Goal: Complete application form: Complete application form

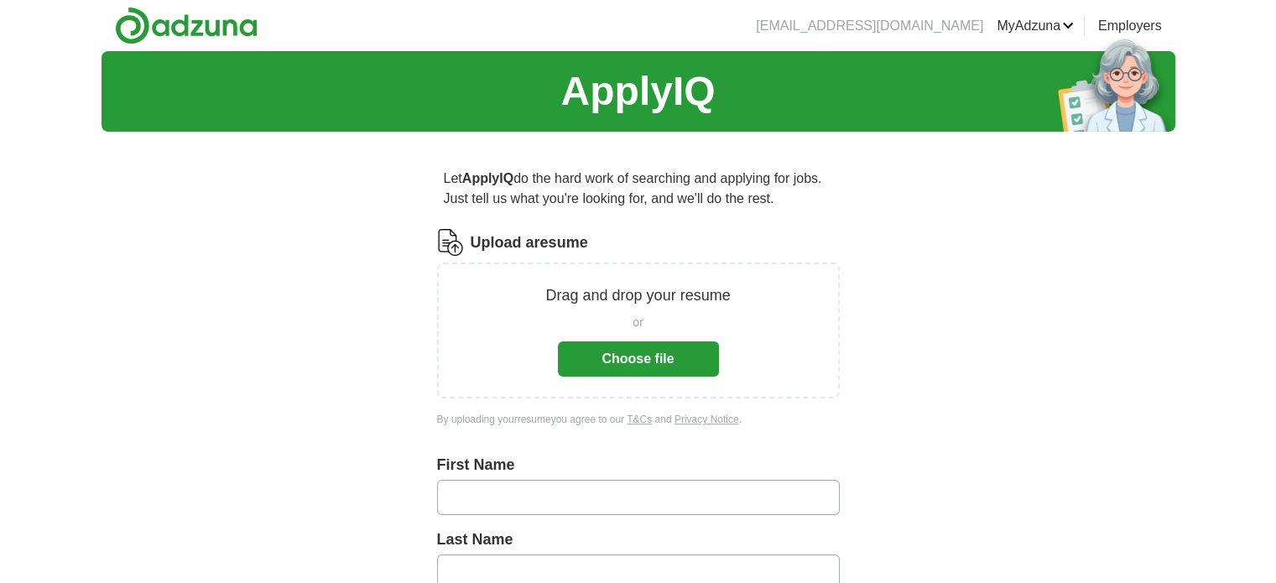
click at [643, 350] on button "Choose file" at bounding box center [638, 358] width 161 height 35
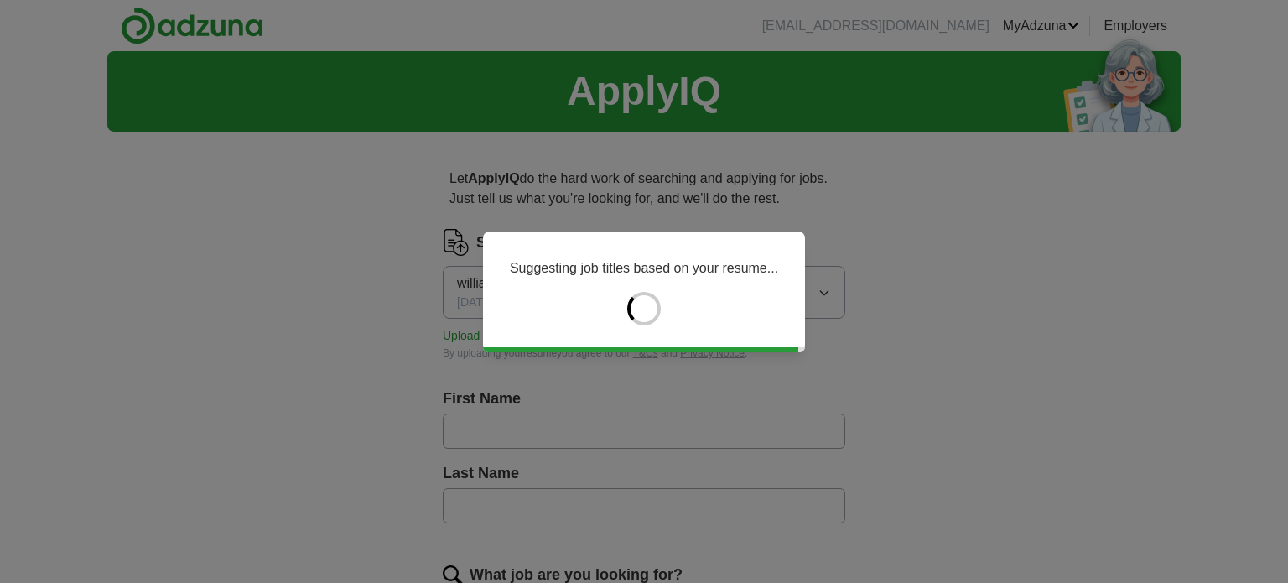
type input "*******"
type input "*****"
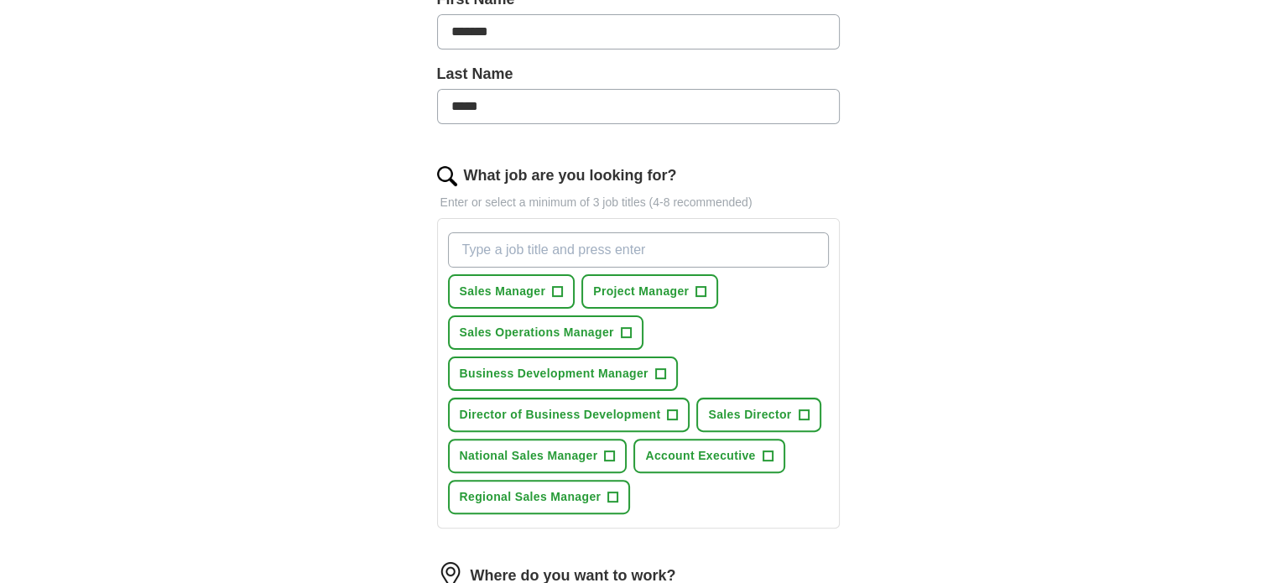
scroll to position [419, 0]
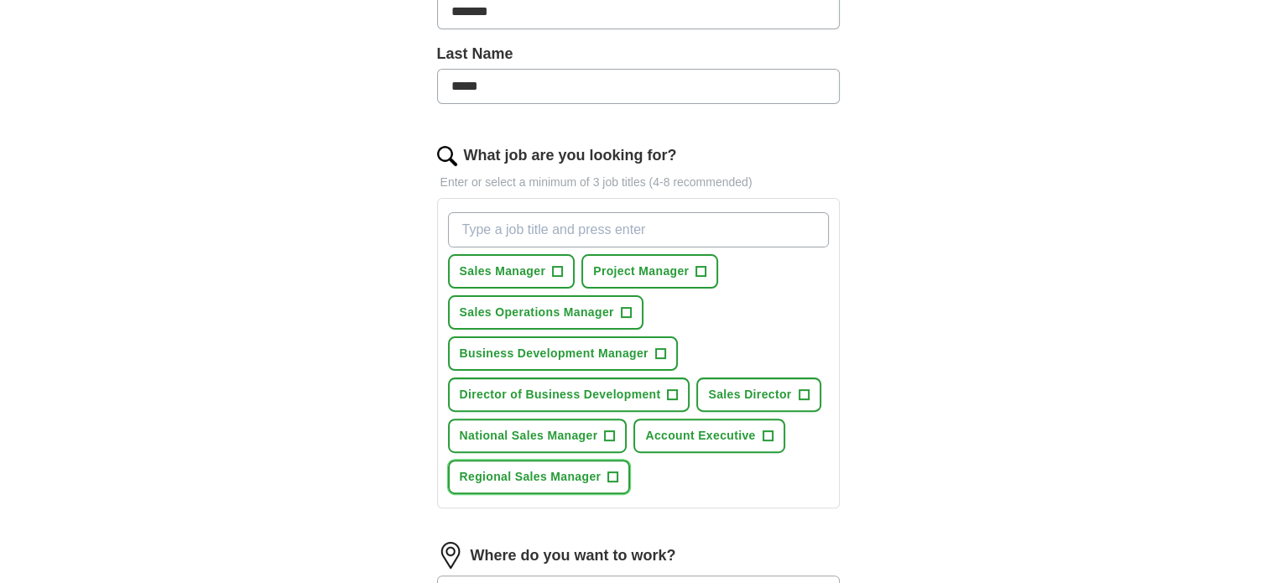
click at [614, 471] on span "+" at bounding box center [613, 477] width 10 height 13
click at [606, 429] on span "+" at bounding box center [610, 435] width 10 height 13
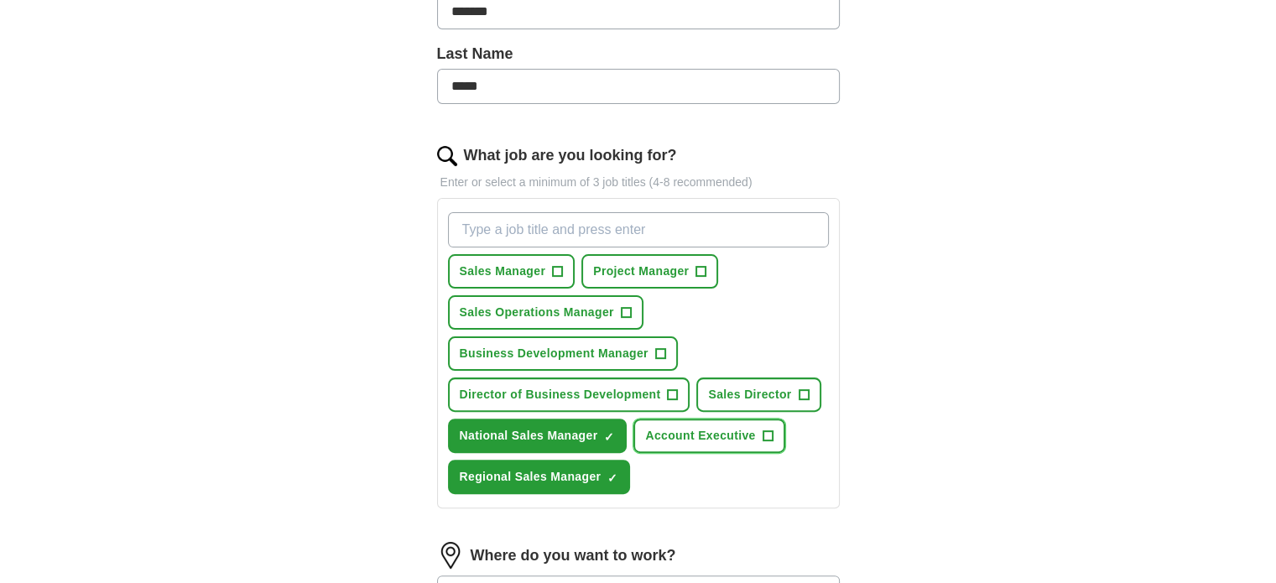
click at [762, 429] on span "+" at bounding box center [767, 435] width 10 height 13
click at [553, 265] on span "+" at bounding box center [558, 271] width 10 height 13
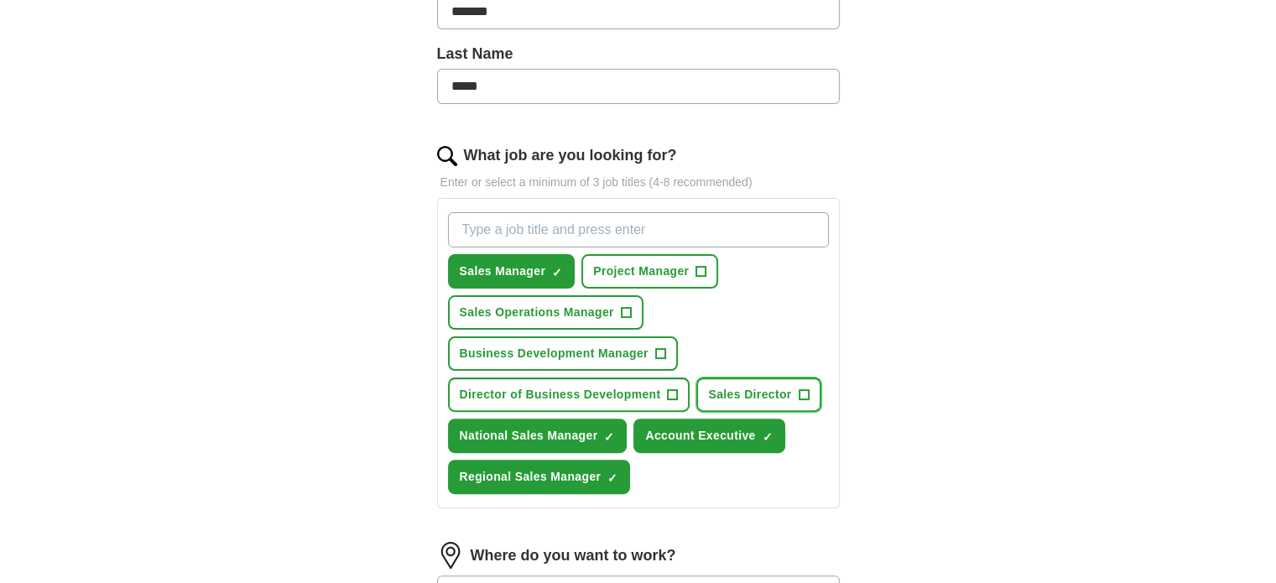
click at [799, 388] on span "+" at bounding box center [803, 394] width 10 height 13
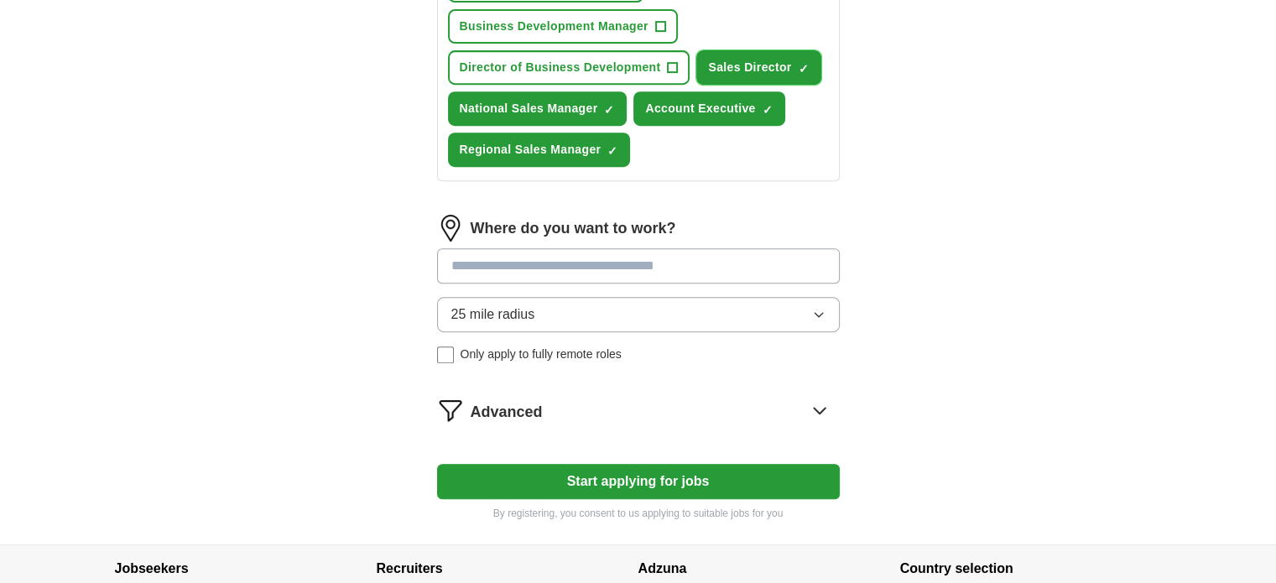
scroll to position [755, 0]
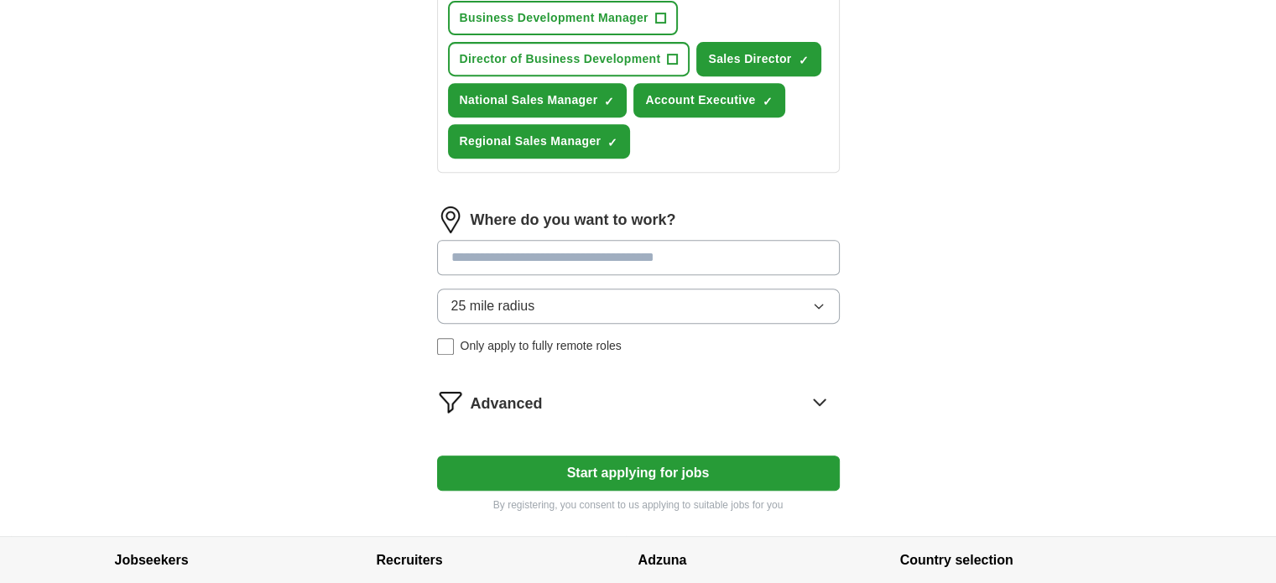
click at [817, 299] on icon "button" at bounding box center [818, 305] width 13 height 13
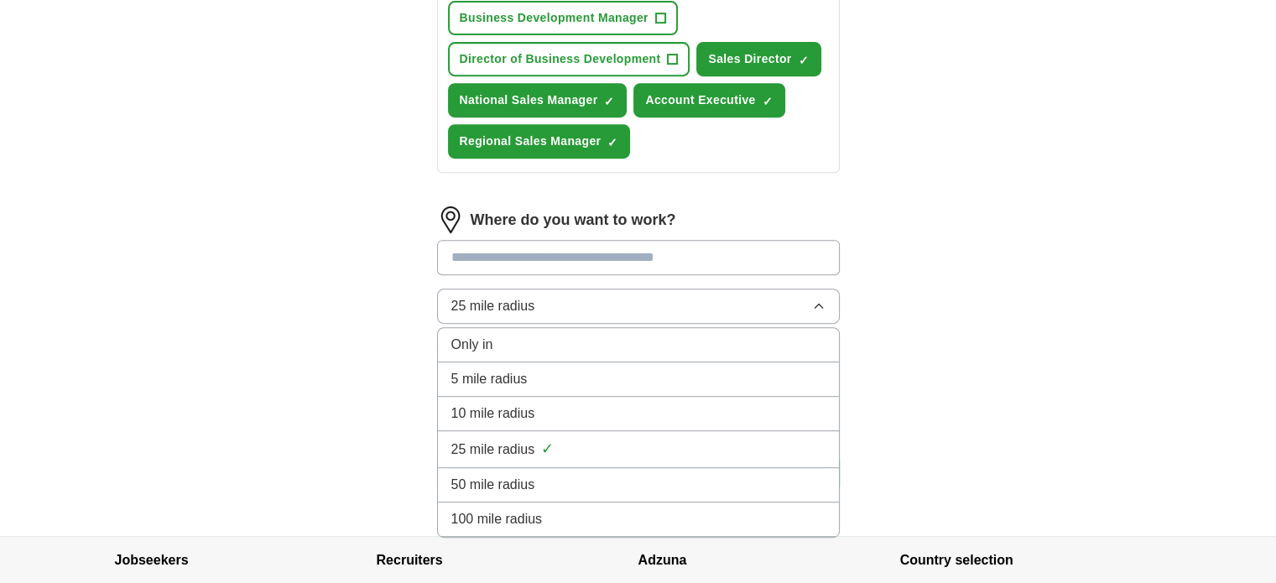
click at [515, 482] on span "50 mile radius" at bounding box center [493, 485] width 84 height 20
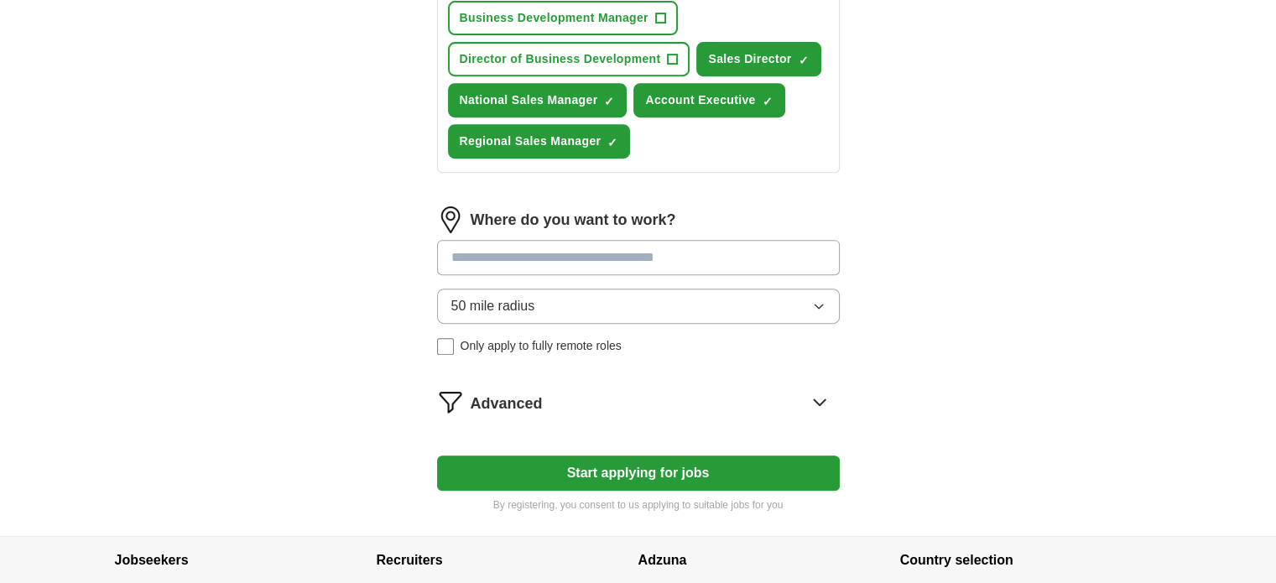
click at [520, 250] on input at bounding box center [638, 257] width 403 height 35
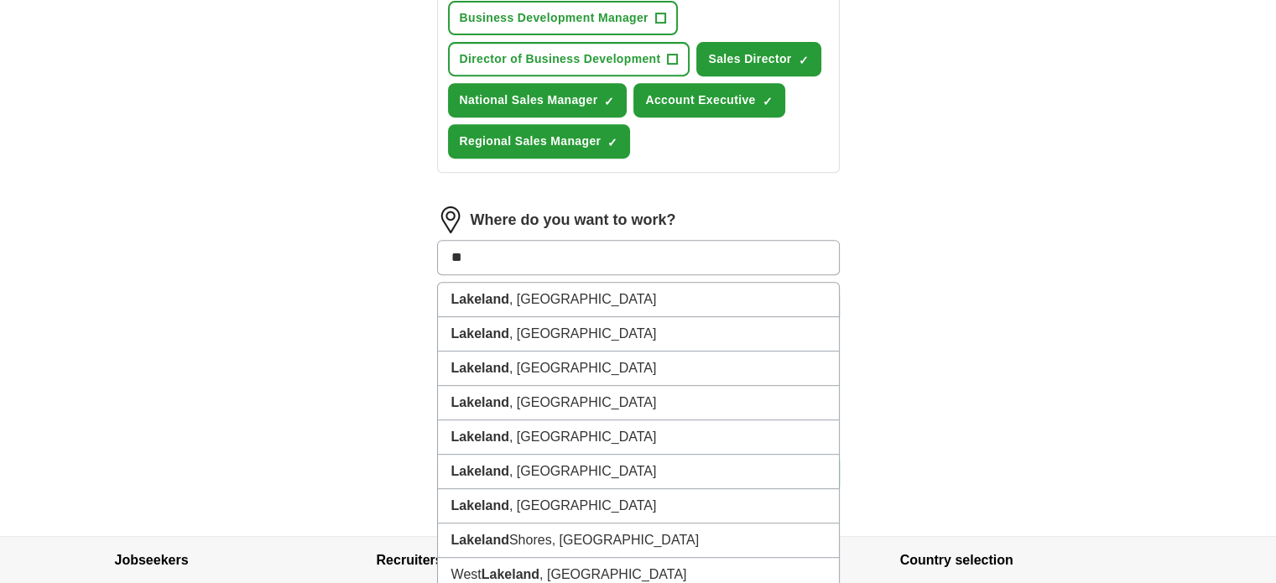
type input "*"
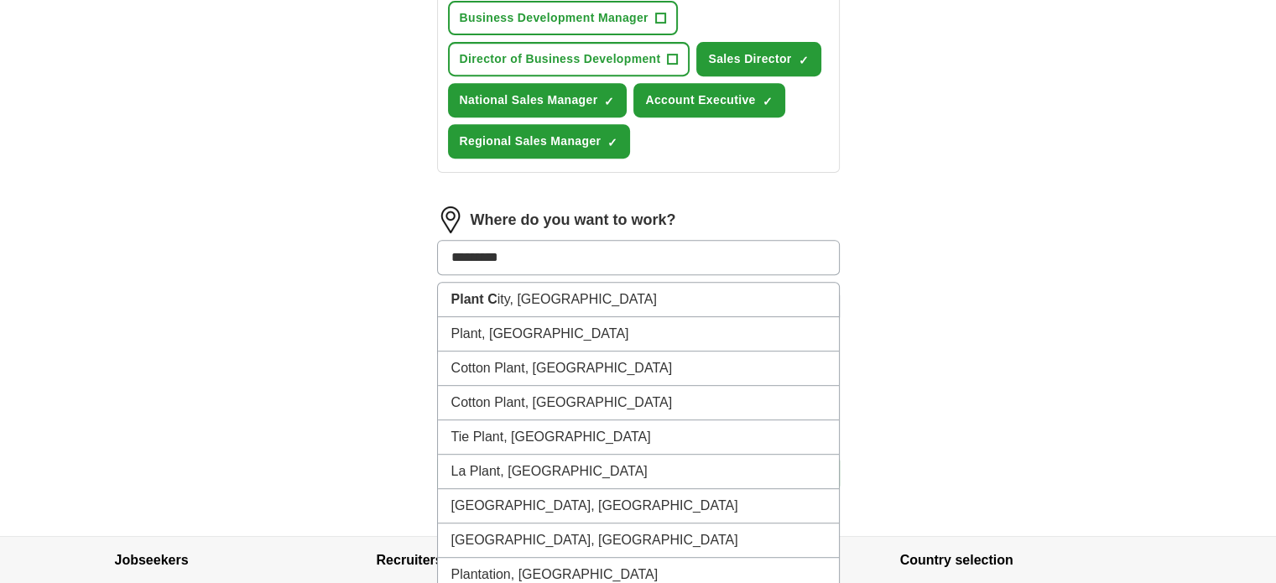
type input "**********"
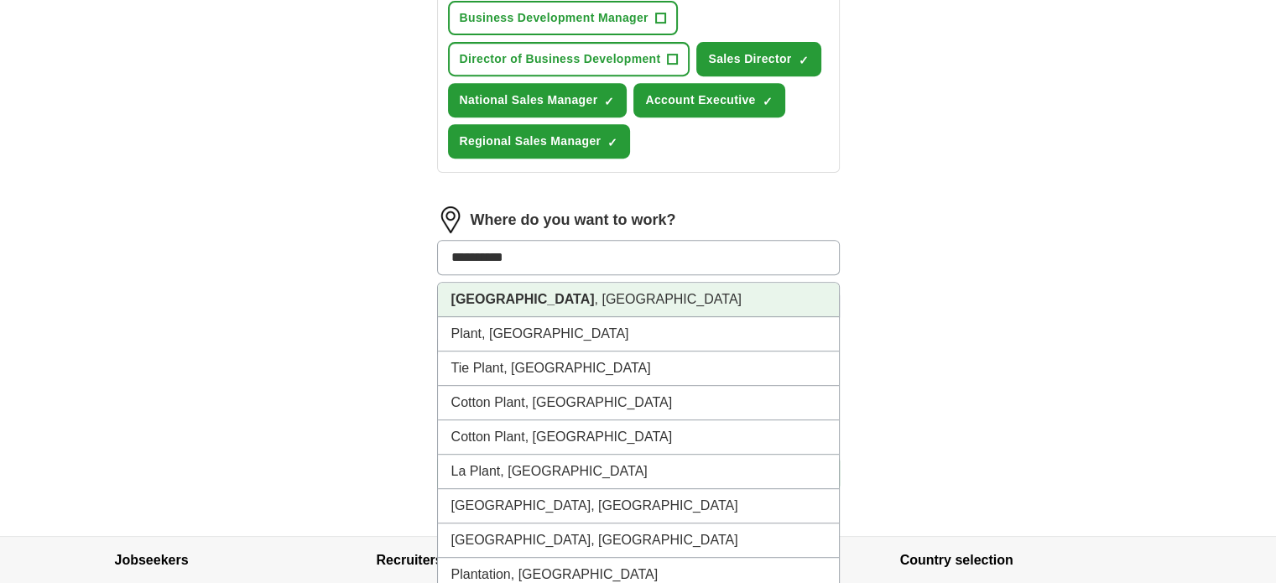
click at [497, 292] on strong "[GEOGRAPHIC_DATA]" at bounding box center [522, 299] width 143 height 14
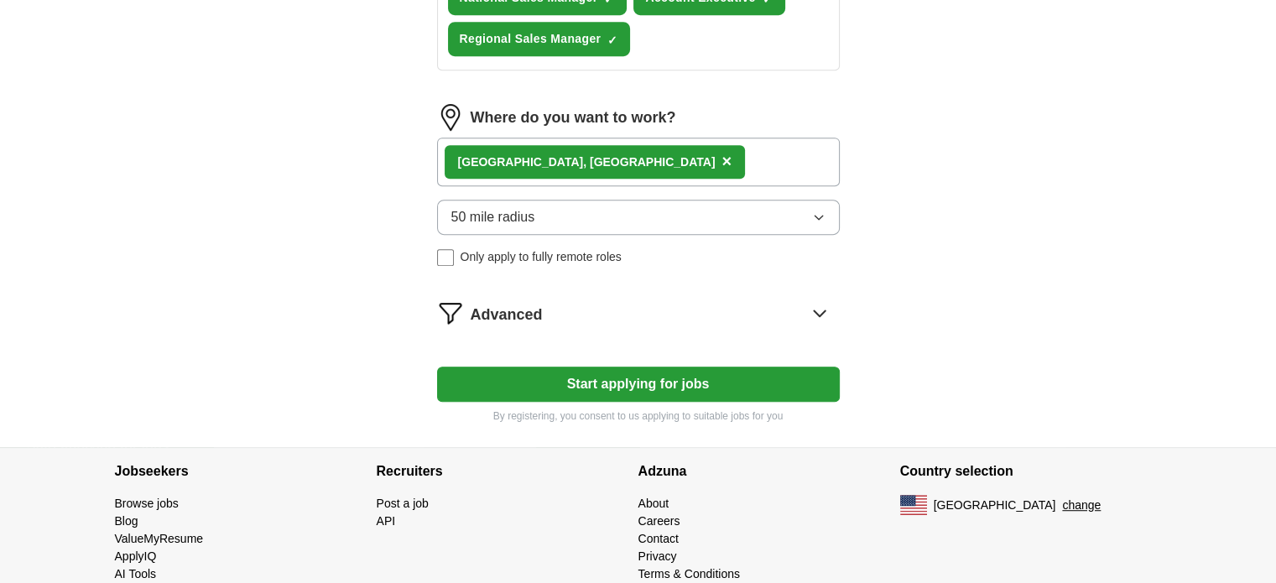
scroll to position [883, 0]
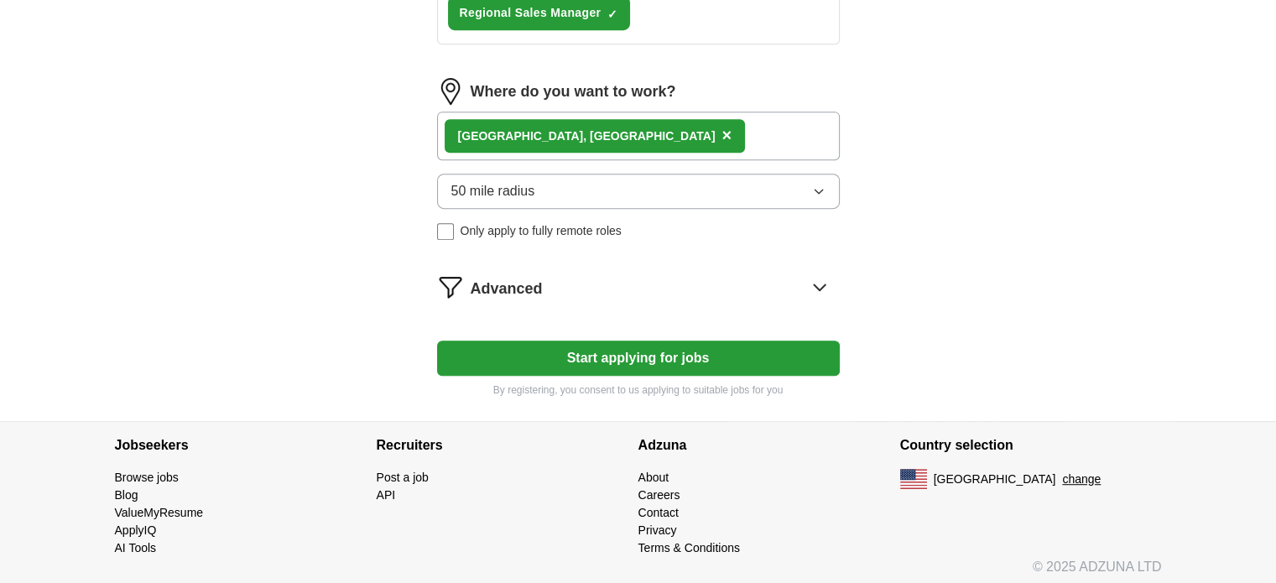
click at [645, 351] on button "Start applying for jobs" at bounding box center [638, 358] width 403 height 35
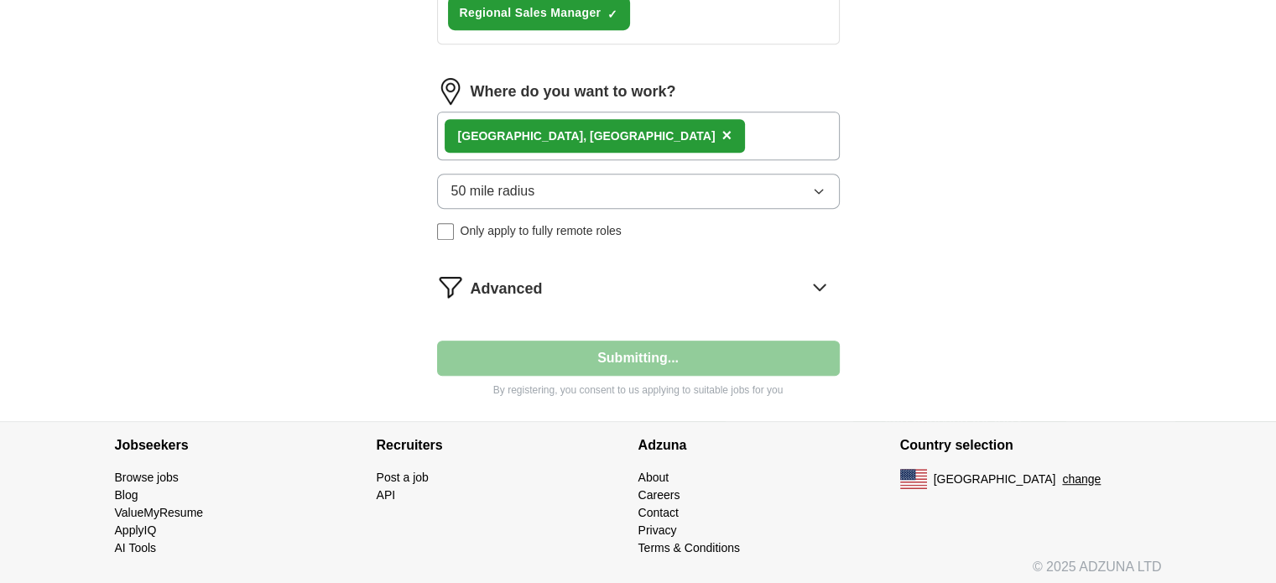
select select "**"
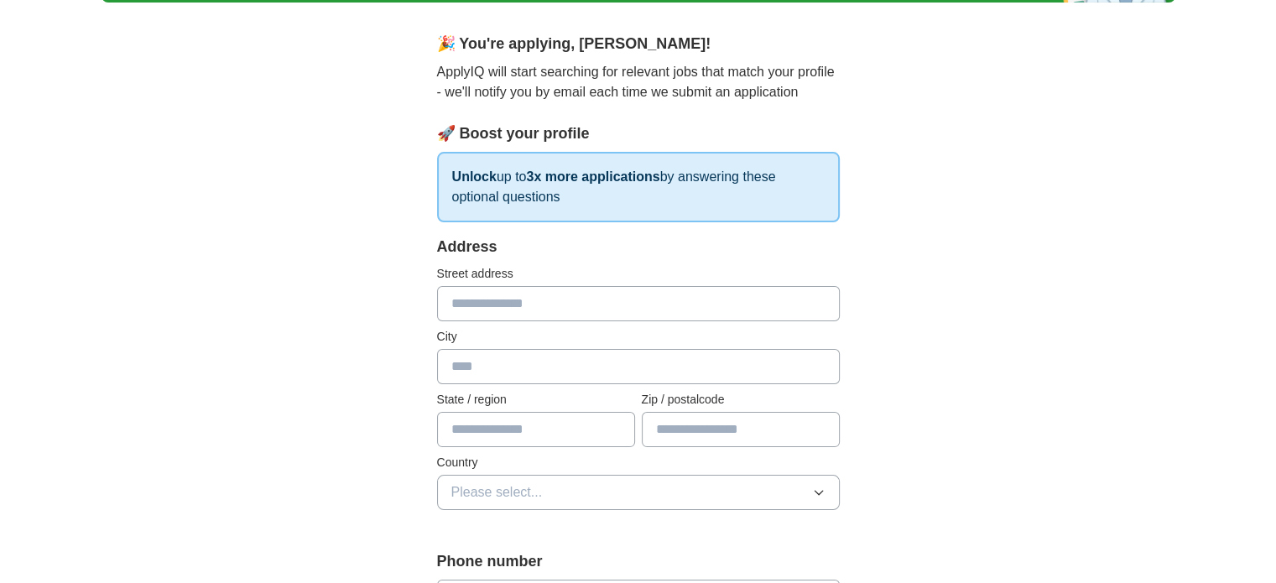
scroll to position [168, 0]
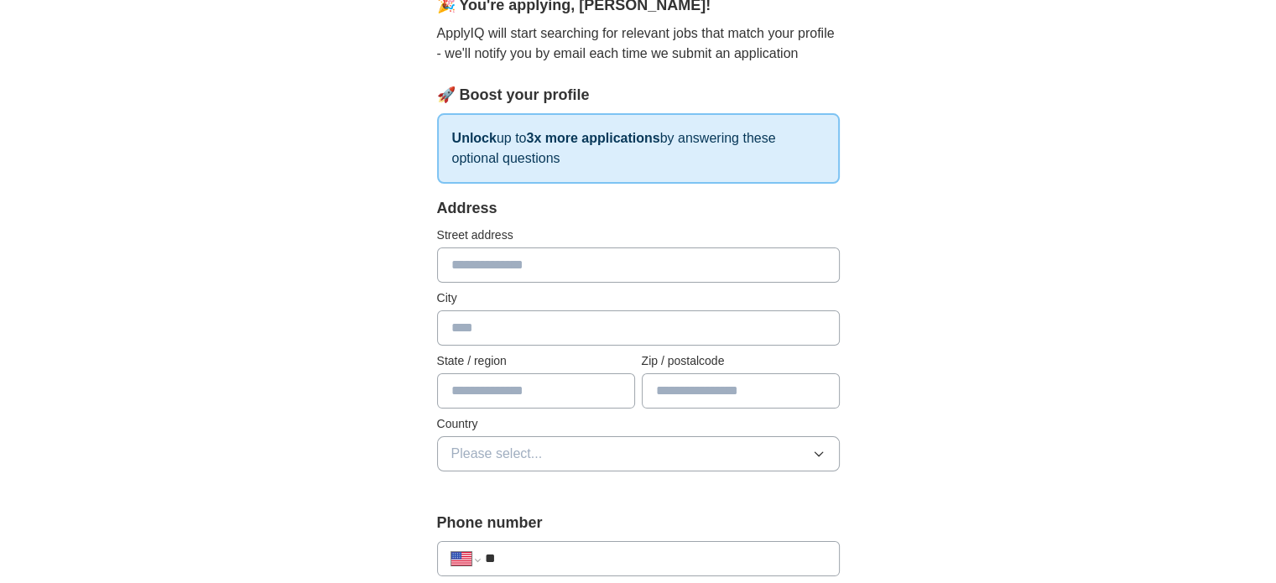
click at [487, 261] on input "text" at bounding box center [638, 264] width 403 height 35
type input "**********"
type input "*******"
type input "*****"
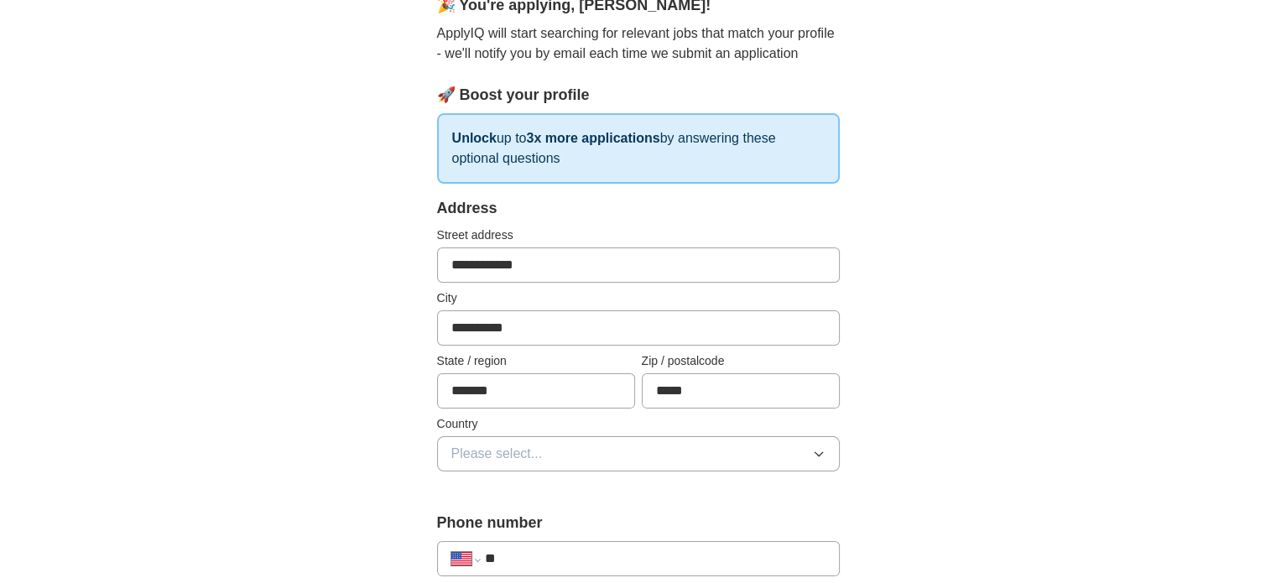
click at [815, 450] on icon "button" at bounding box center [818, 453] width 13 height 13
click at [781, 526] on div "[GEOGRAPHIC_DATA]" at bounding box center [638, 527] width 374 height 20
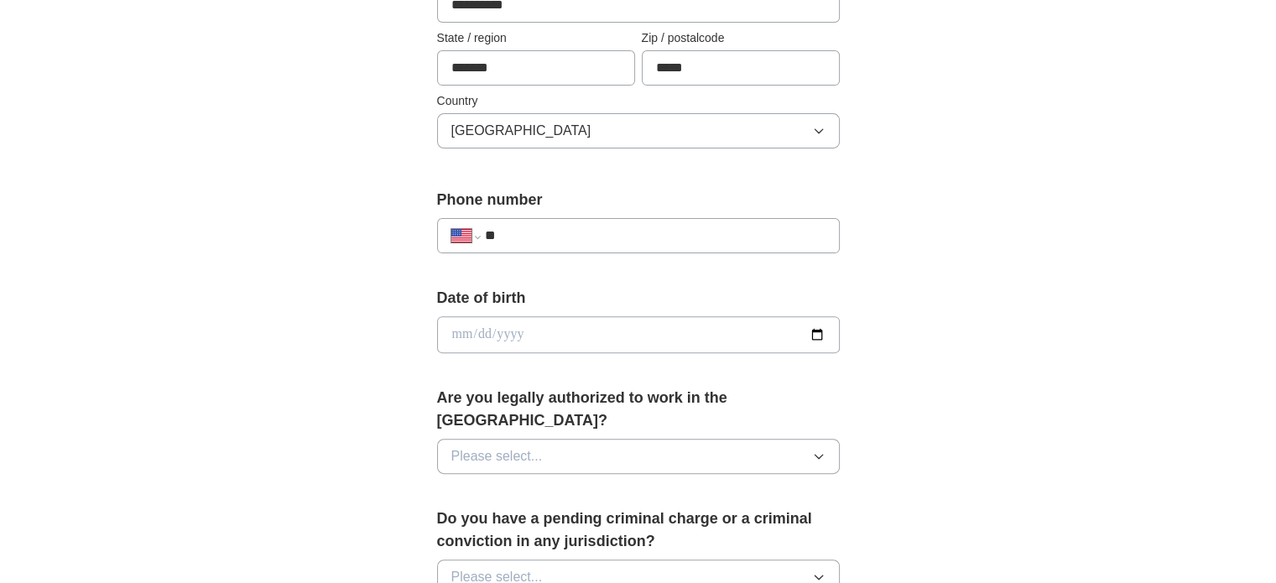
scroll to position [503, 0]
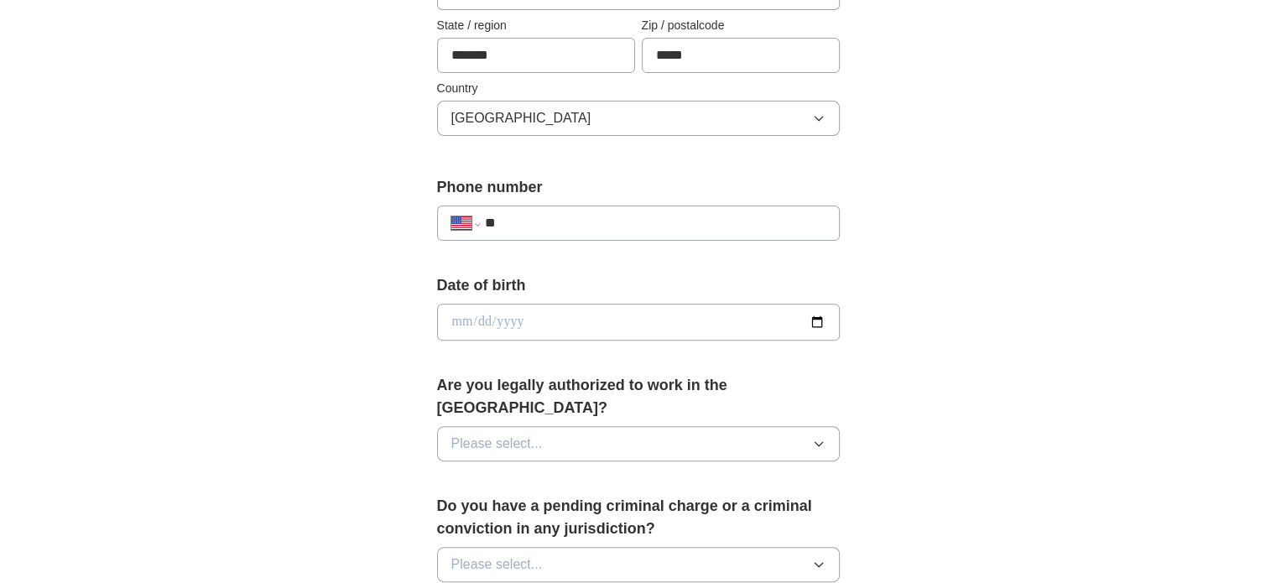
click at [554, 221] on input "**" at bounding box center [654, 223] width 341 height 20
type input "**********"
click at [554, 317] on input "date" at bounding box center [638, 322] width 403 height 37
type input "**********"
click at [812, 437] on icon "button" at bounding box center [818, 443] width 13 height 13
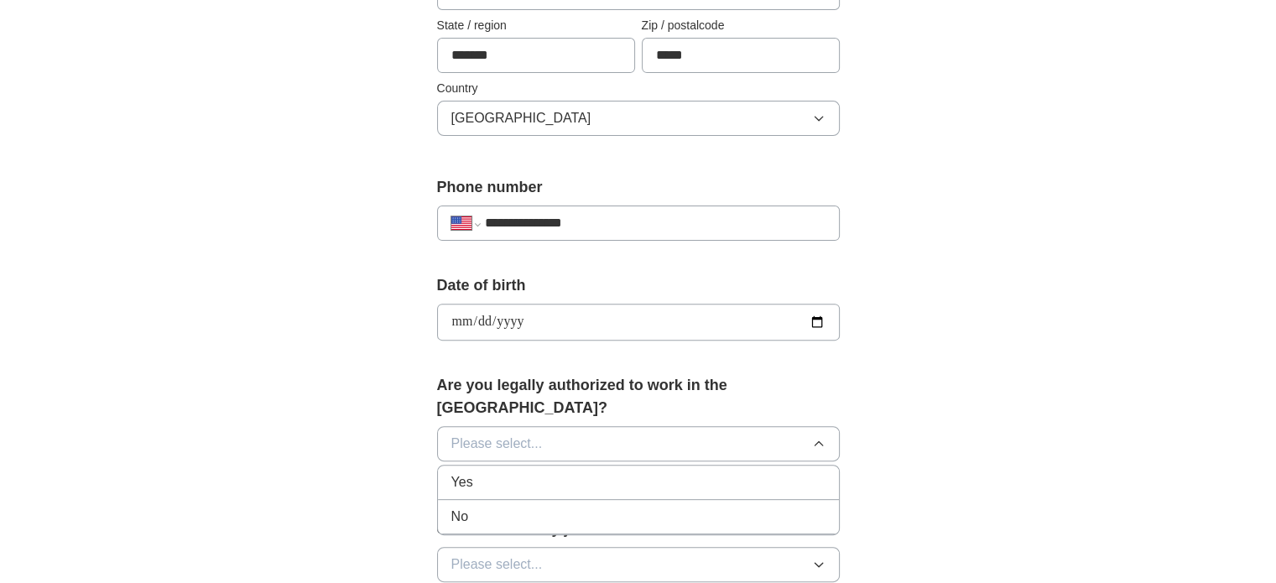
click at [460, 472] on span "Yes" at bounding box center [462, 482] width 22 height 20
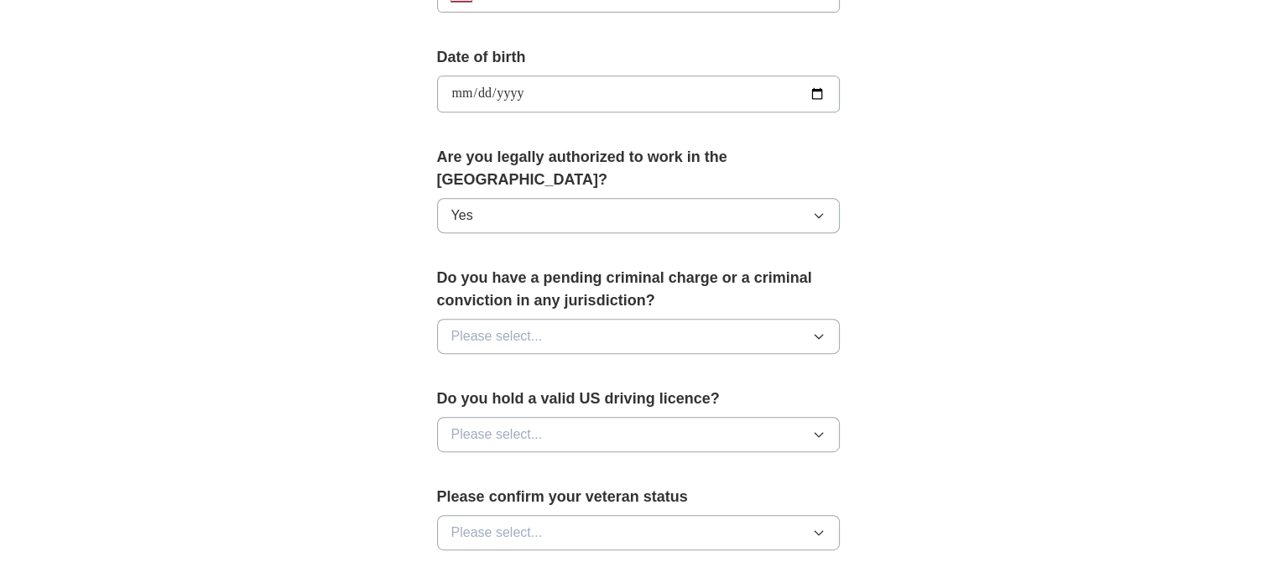
scroll to position [755, 0]
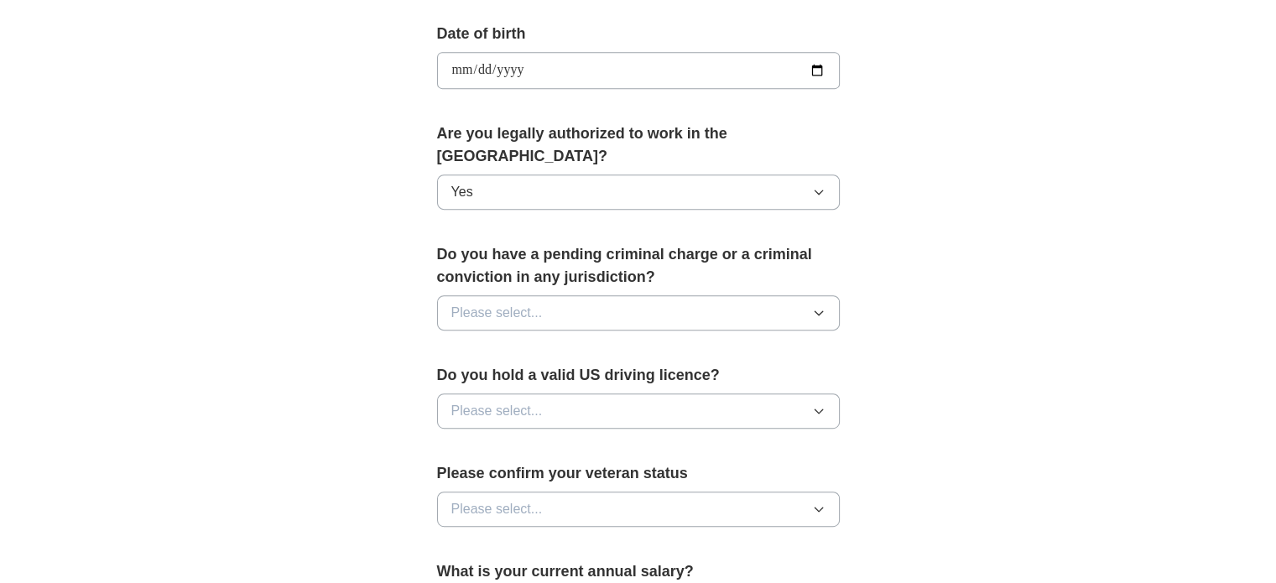
click at [817, 311] on icon "button" at bounding box center [818, 313] width 8 height 4
click at [465, 376] on span "No" at bounding box center [459, 386] width 17 height 20
click at [822, 404] on icon "button" at bounding box center [818, 410] width 13 height 13
click at [460, 439] on span "Yes" at bounding box center [462, 449] width 22 height 20
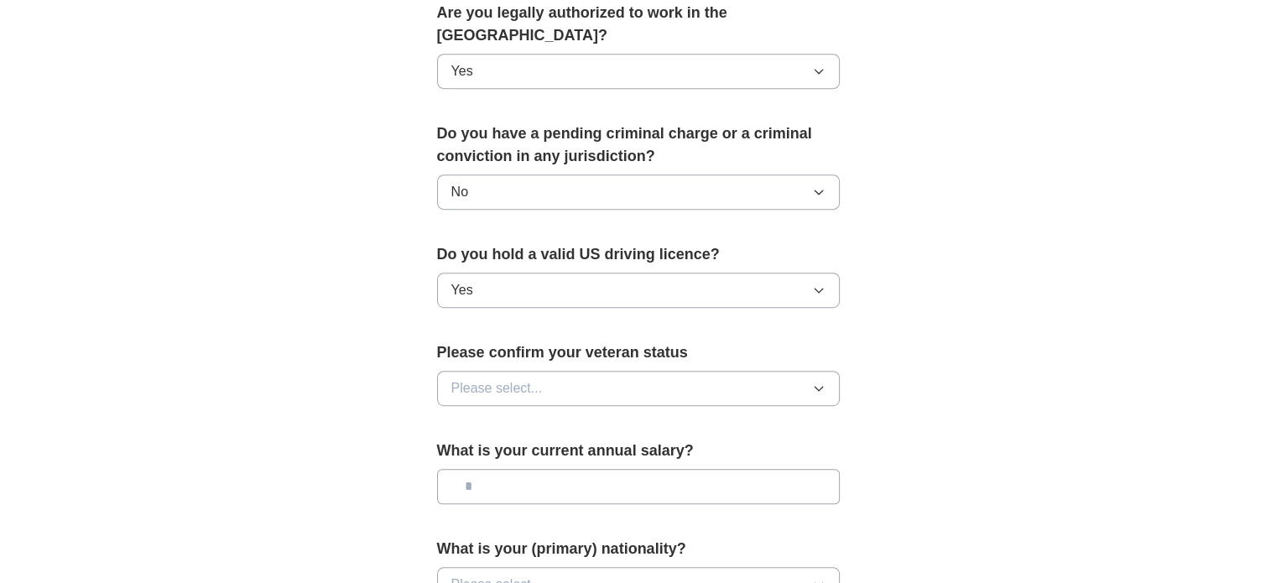
scroll to position [923, 0]
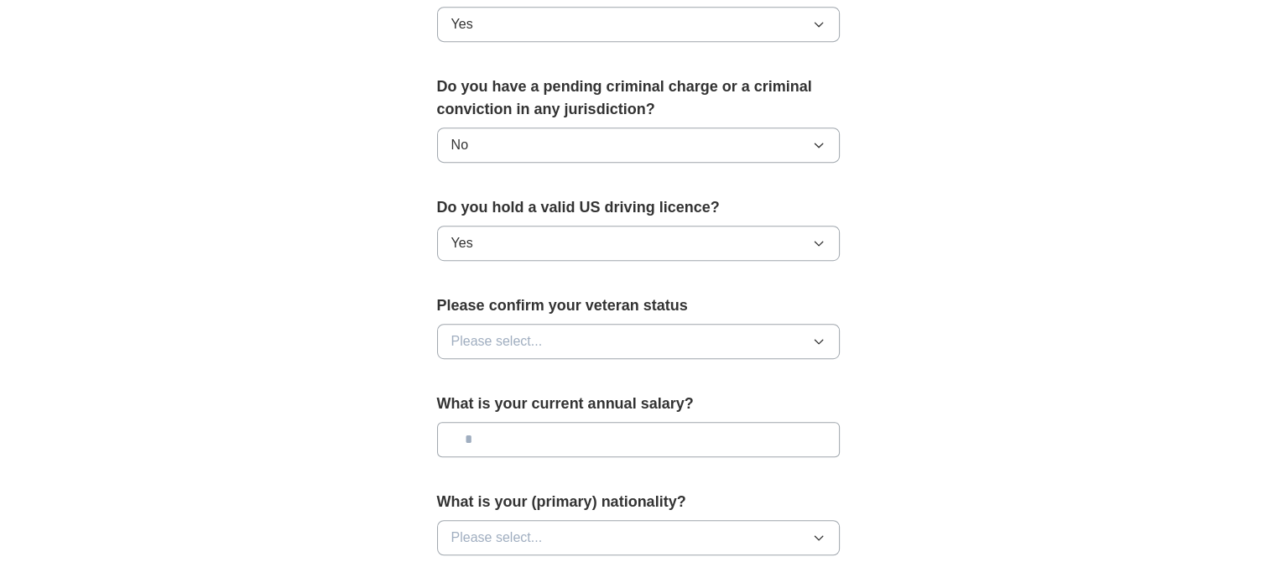
click at [825, 324] on button "Please select..." at bounding box center [638, 341] width 403 height 35
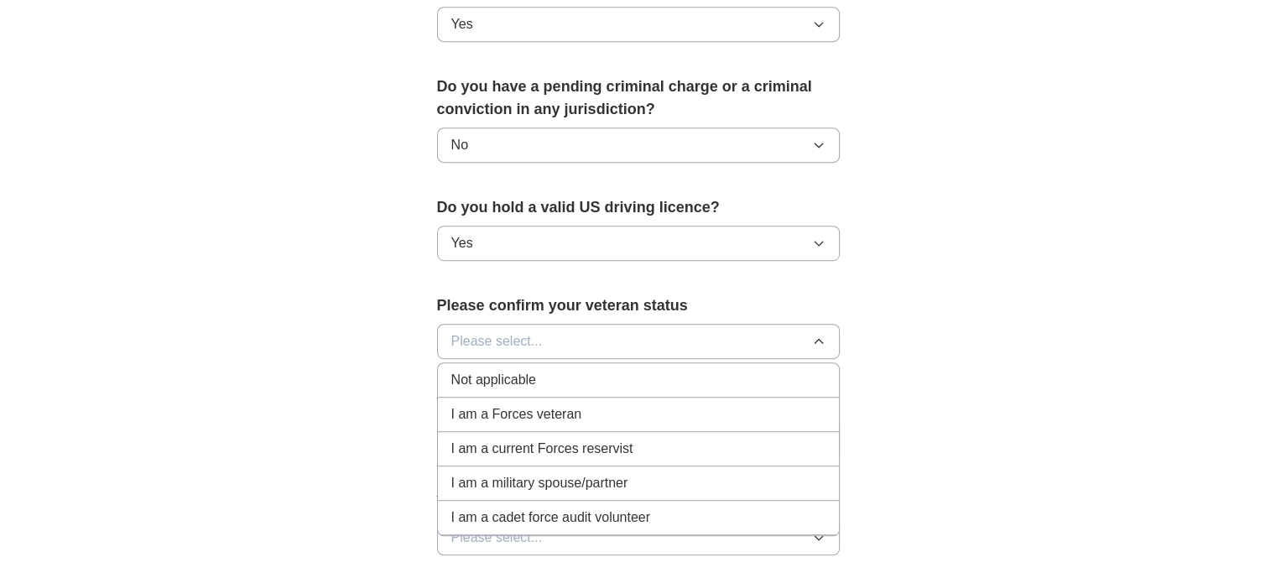
click at [533, 404] on span "I am a Forces veteran" at bounding box center [516, 414] width 131 height 20
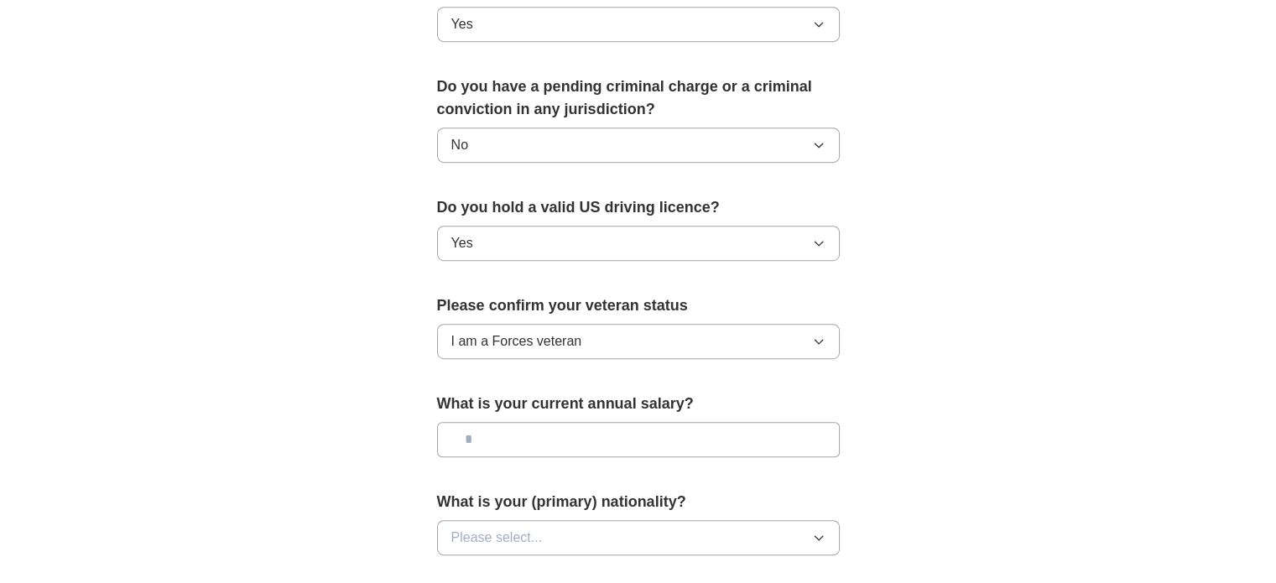
scroll to position [1006, 0]
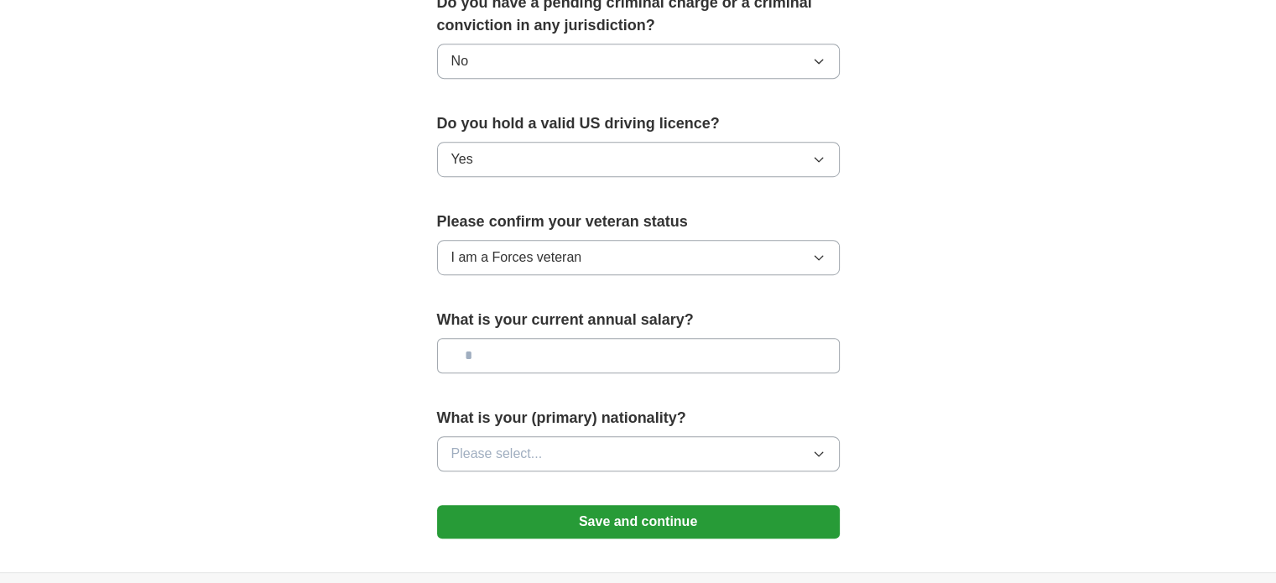
click at [820, 447] on icon "button" at bounding box center [818, 453] width 13 height 13
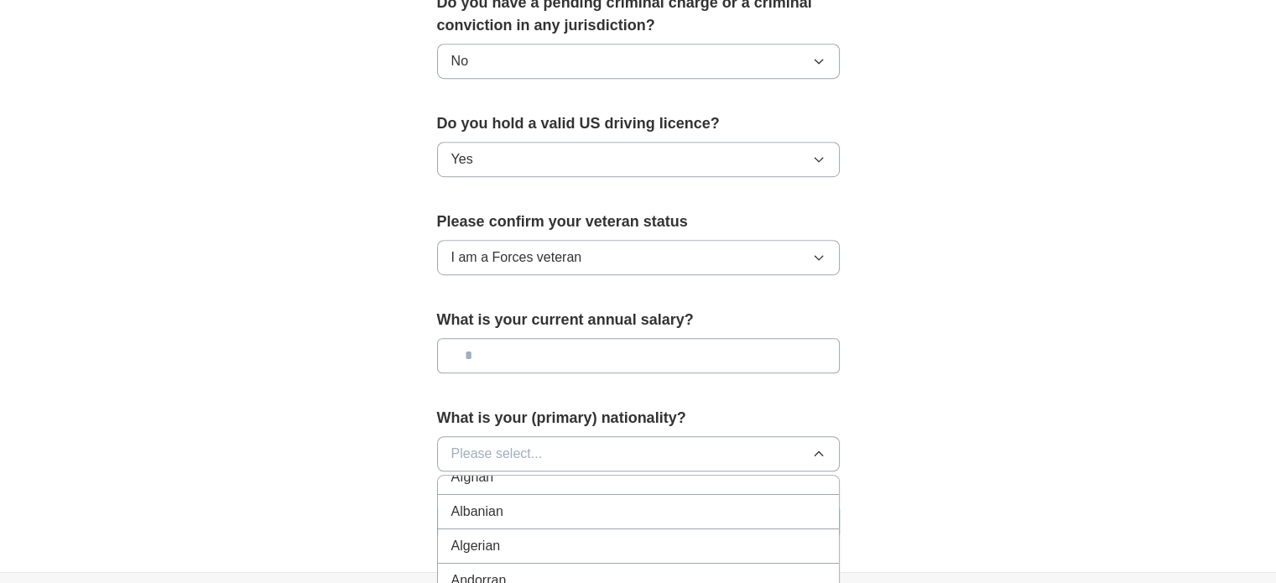
scroll to position [0, 0]
click at [487, 482] on span "American" at bounding box center [479, 492] width 57 height 20
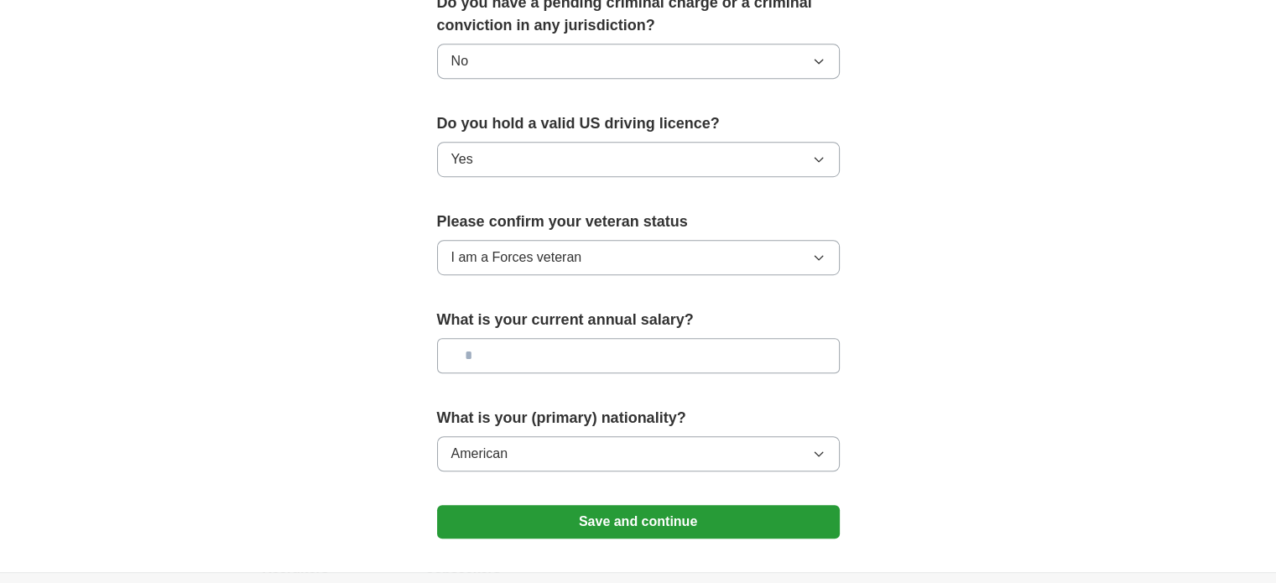
click at [483, 338] on input "text" at bounding box center [638, 355] width 403 height 35
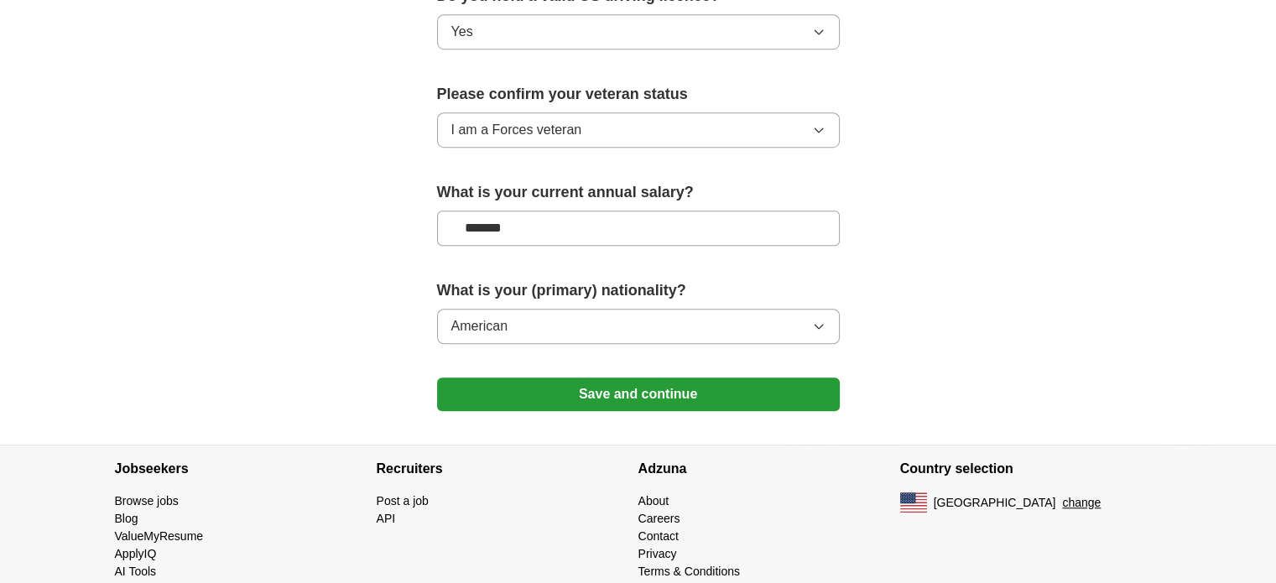
scroll to position [1137, 0]
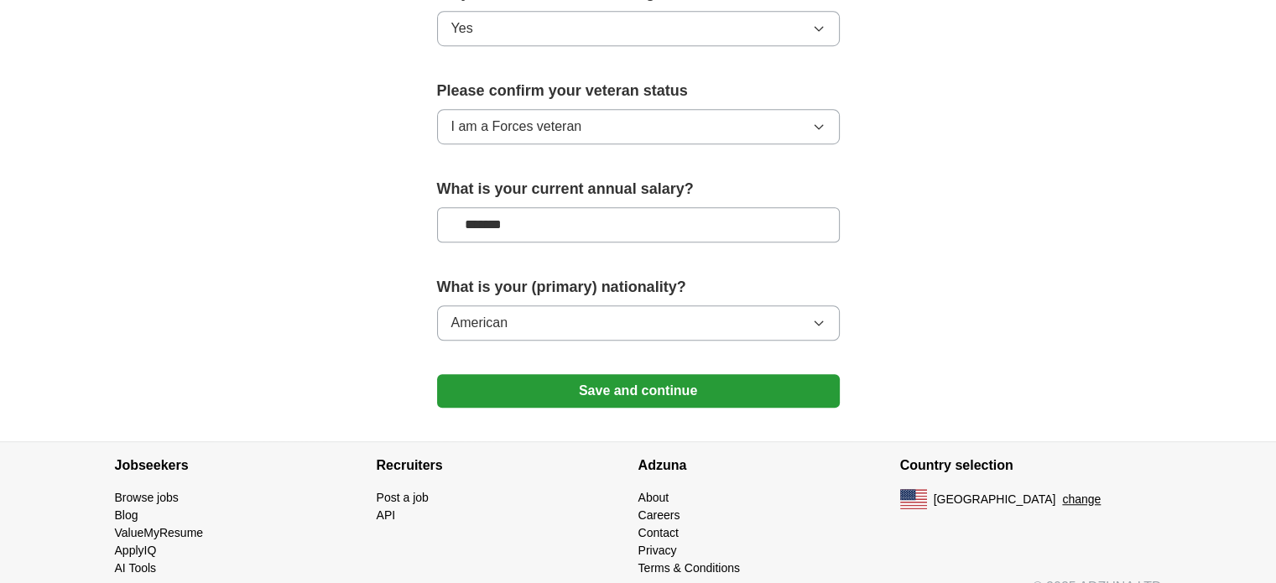
type input "*******"
click at [639, 374] on button "Save and continue" at bounding box center [638, 391] width 403 height 34
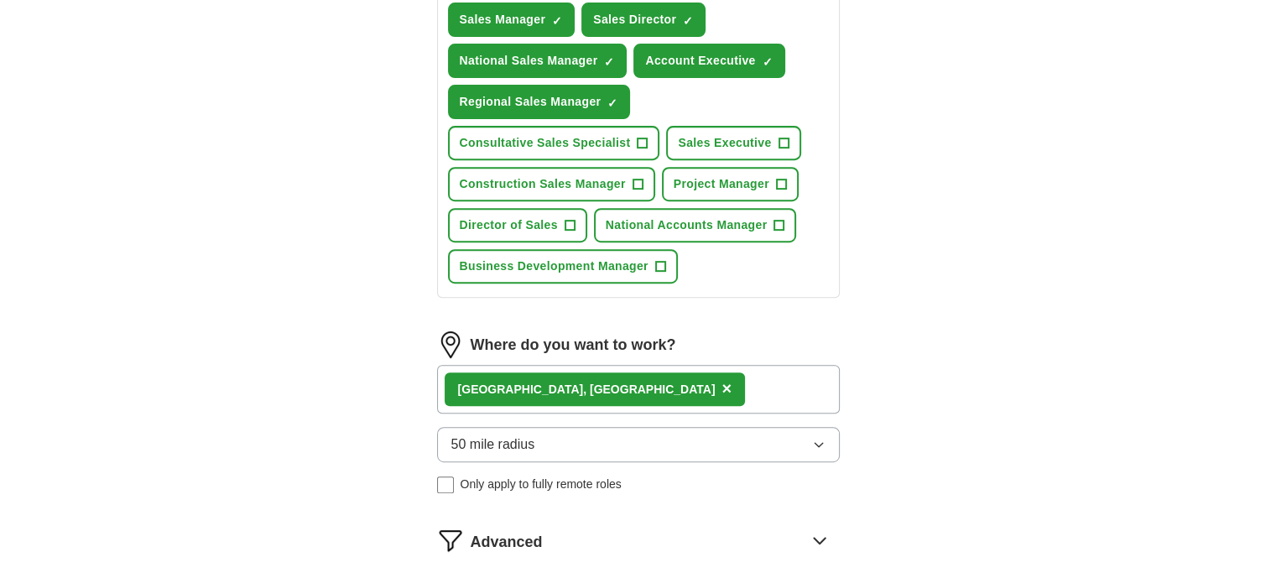
scroll to position [587, 0]
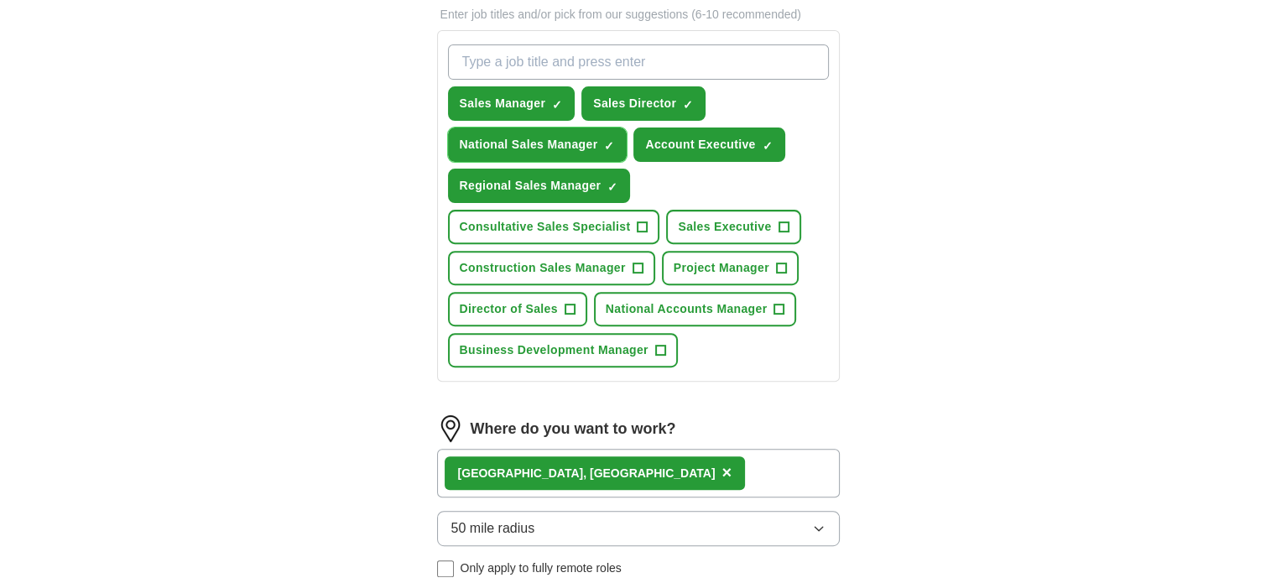
click at [0, 0] on span "×" at bounding box center [0, 0] width 0 height 0
click at [774, 304] on span "+" at bounding box center [779, 309] width 10 height 13
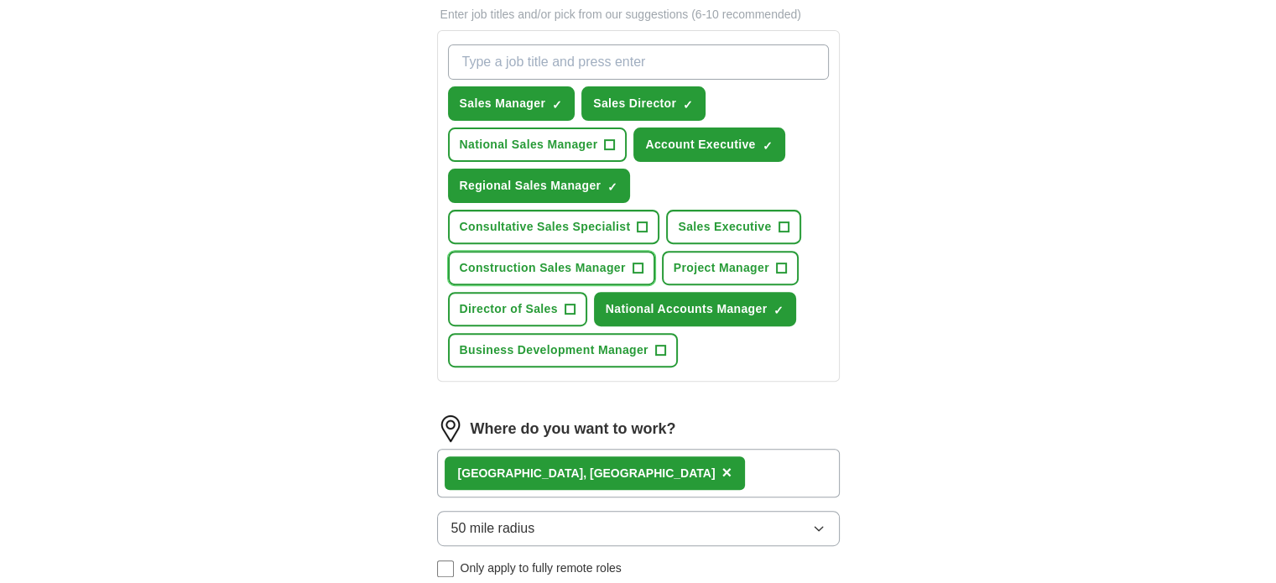
click at [631, 257] on button "Construction Sales Manager +" at bounding box center [551, 268] width 207 height 34
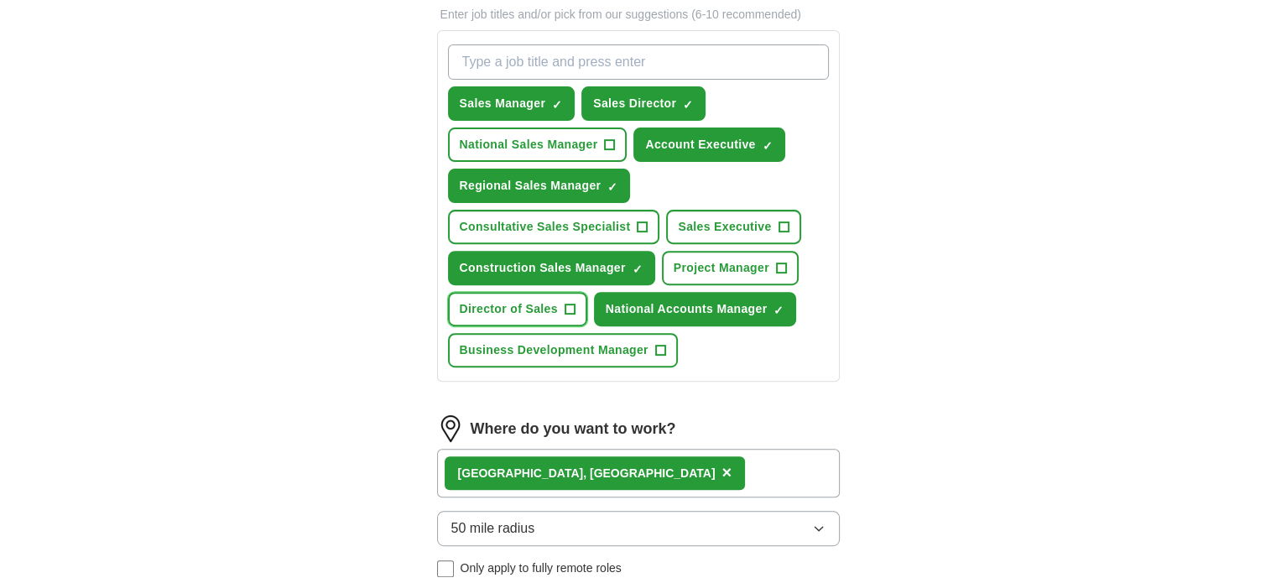
click at [564, 303] on span "+" at bounding box center [569, 309] width 10 height 13
click at [780, 221] on span "+" at bounding box center [783, 227] width 10 height 13
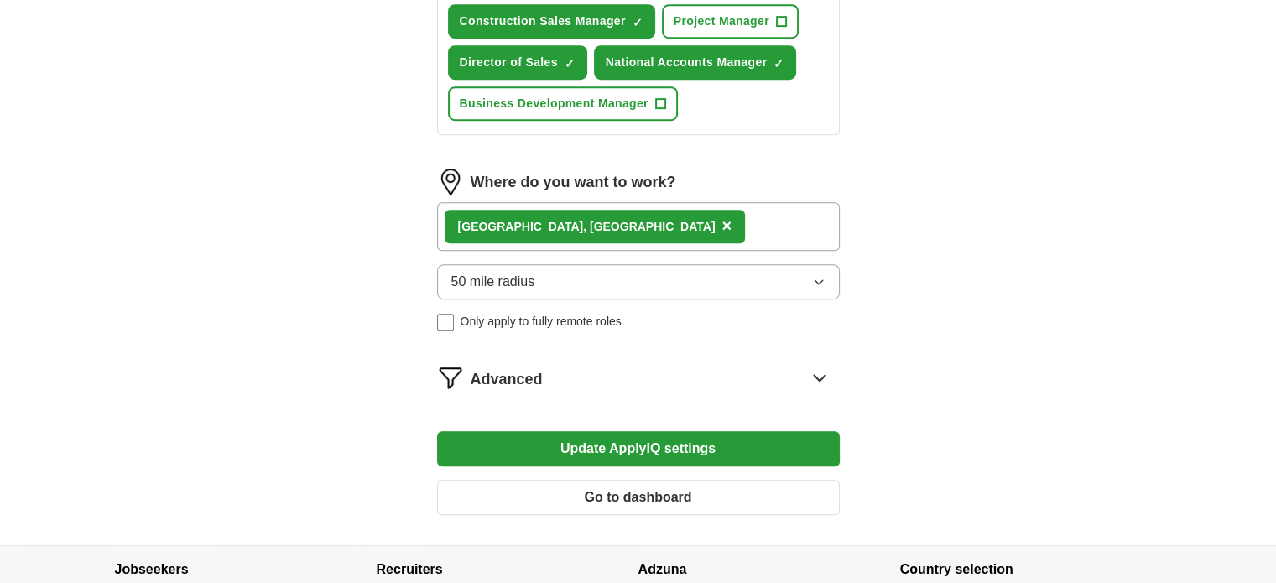
scroll to position [839, 0]
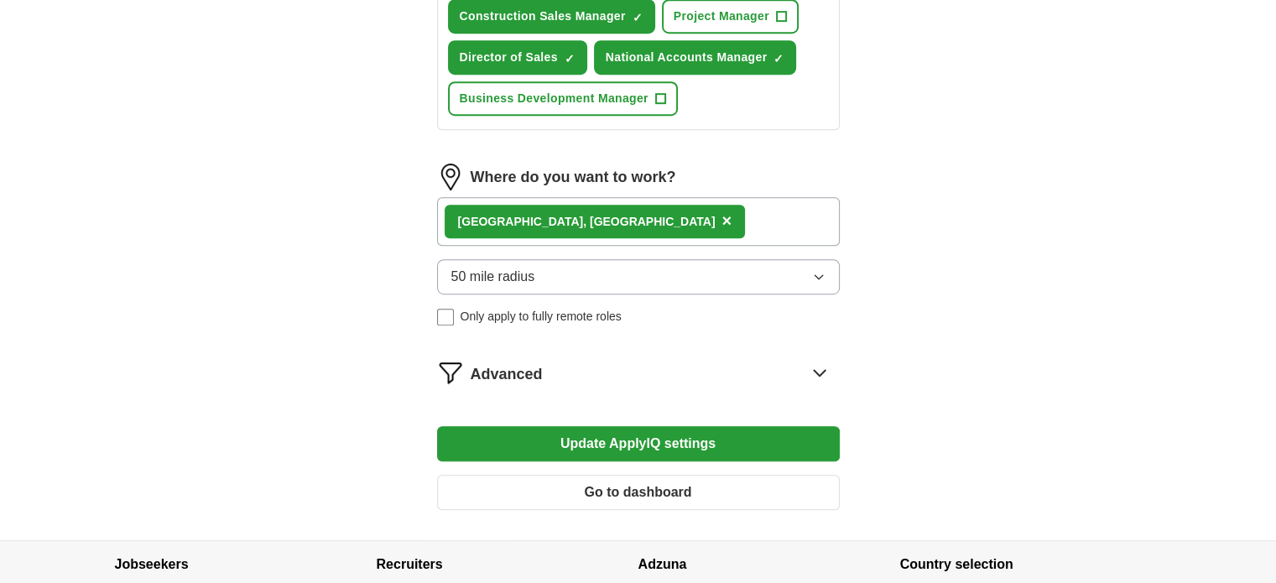
click at [658, 435] on button "Update ApplyIQ settings" at bounding box center [638, 443] width 403 height 35
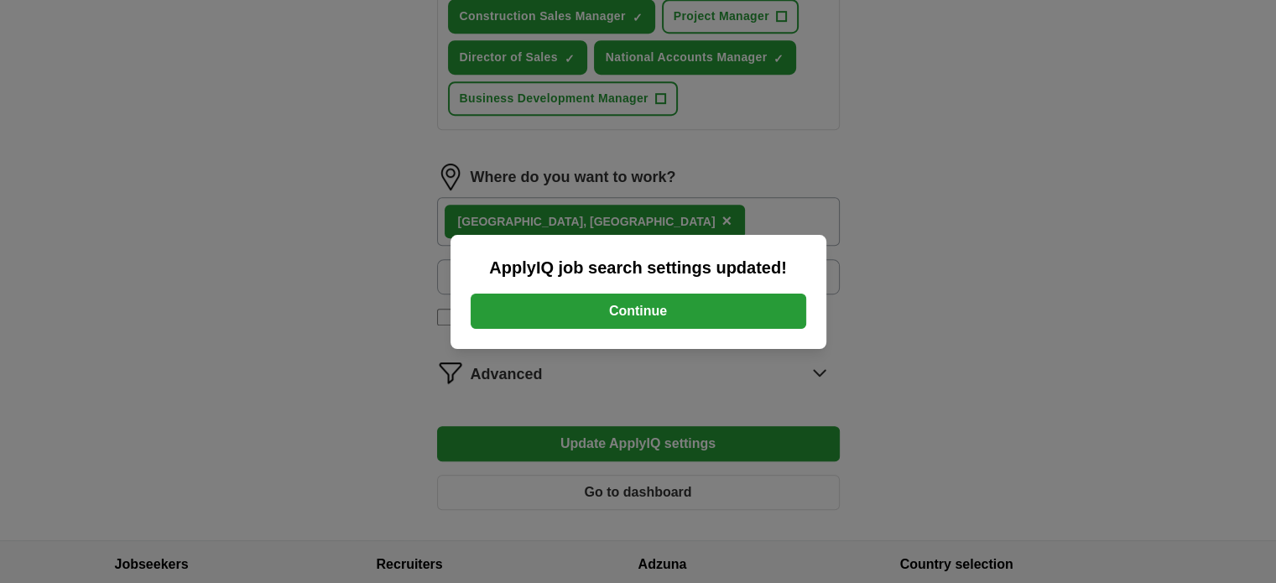
click at [657, 308] on button "Continue" at bounding box center [638, 311] width 335 height 35
